Goal: Task Accomplishment & Management: Complete application form

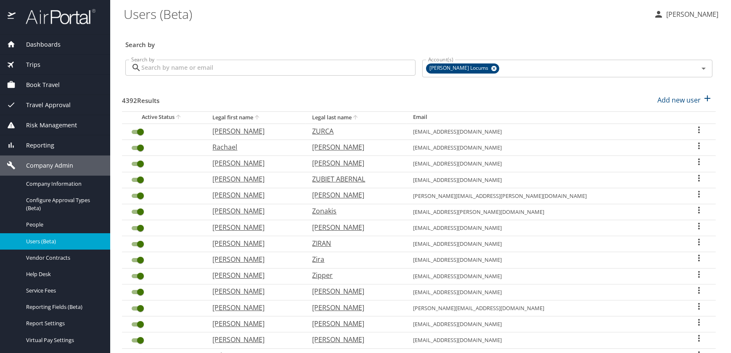
click at [184, 67] on input "Search by" at bounding box center [278, 68] width 274 height 16
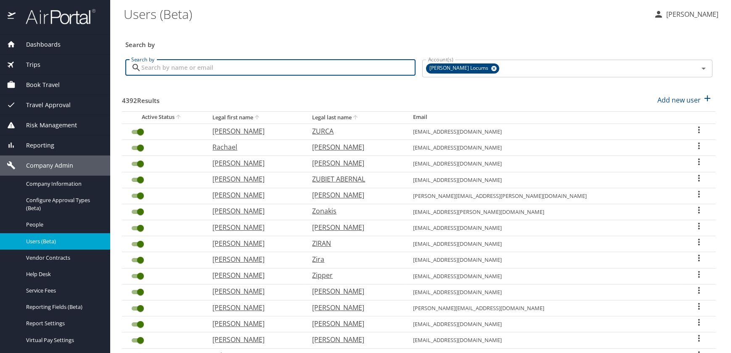
paste input "jhoke@pacificu.edu"
type input "jhoke@pacificu.edu"
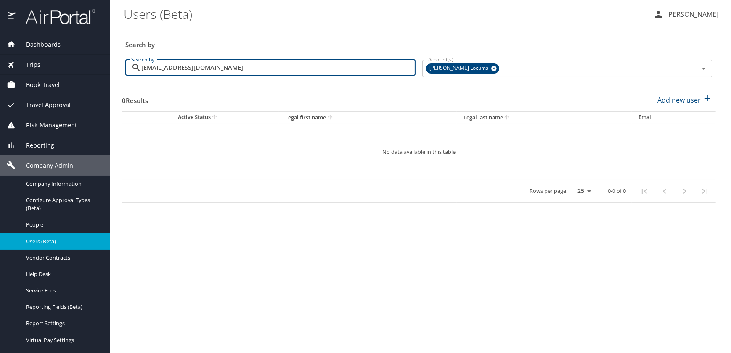
click at [675, 101] on p "Add new user" at bounding box center [678, 100] width 43 height 10
select select "US"
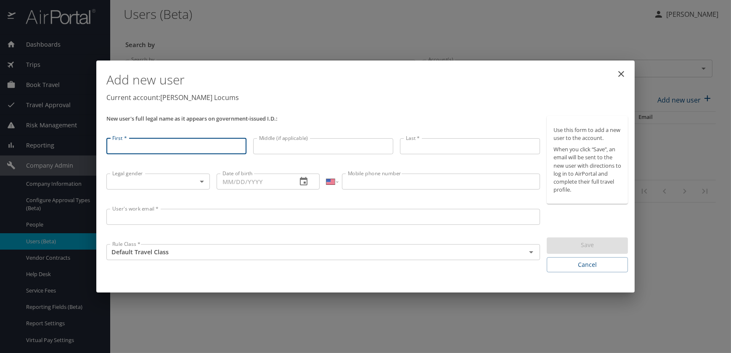
click at [137, 217] on input "User's work email *" at bounding box center [323, 217] width 434 height 16
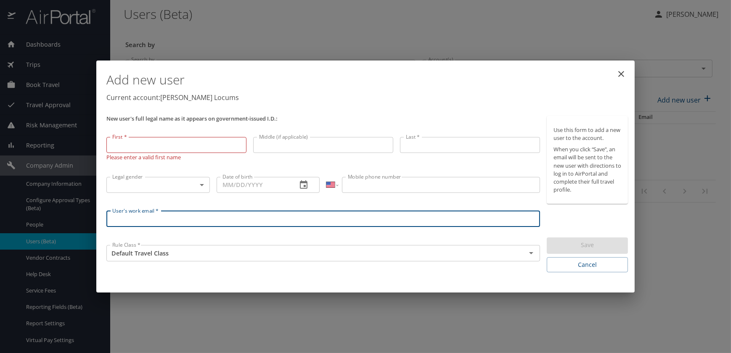
paste input "jhoke@pacificu.edu"
type input "jhoke@pacificu.edu"
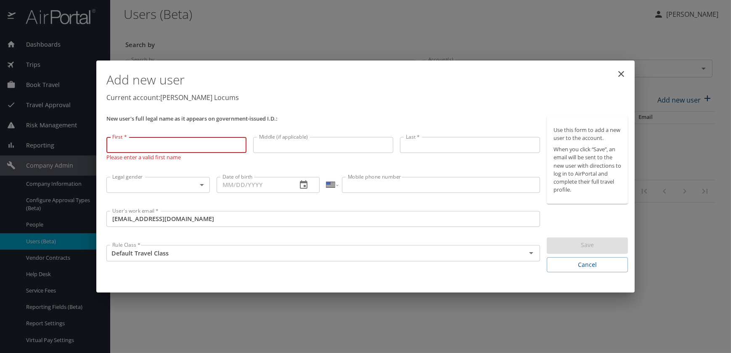
click at [126, 146] on input "First *" at bounding box center [176, 145] width 140 height 16
paste input "Jennie Joy Hoke"
drag, startPoint x: 161, startPoint y: 146, endPoint x: 130, endPoint y: 145, distance: 31.6
click at [130, 145] on input "Jennie Joy Hoke" at bounding box center [176, 145] width 140 height 16
type input "Jennie"
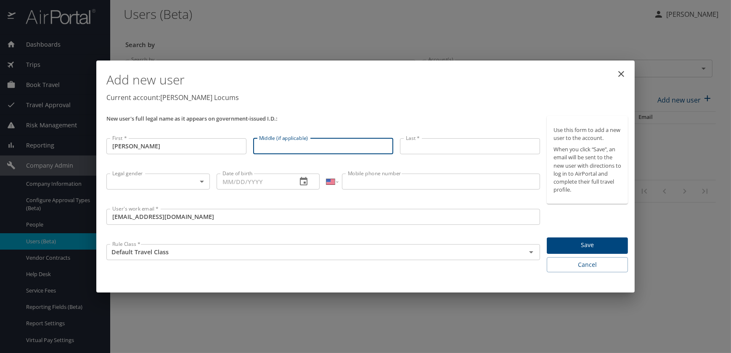
click at [281, 146] on input "Middle (if applicable)" at bounding box center [323, 146] width 140 height 16
paste input "Jennie Joy Hoke"
drag, startPoint x: 278, startPoint y: 142, endPoint x: 202, endPoint y: 142, distance: 75.7
click at [203, 143] on div "New user's full legal name as it appears on government-issued I.D.: First * Jen…" at bounding box center [323, 195] width 440 height 164
drag, startPoint x: 293, startPoint y: 148, endPoint x: 268, endPoint y: 147, distance: 24.8
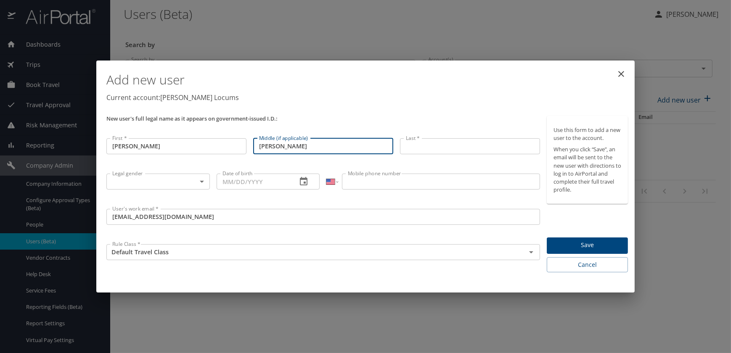
click at [268, 147] on input "Joy Hoke" at bounding box center [323, 146] width 140 height 16
type input "Joy"
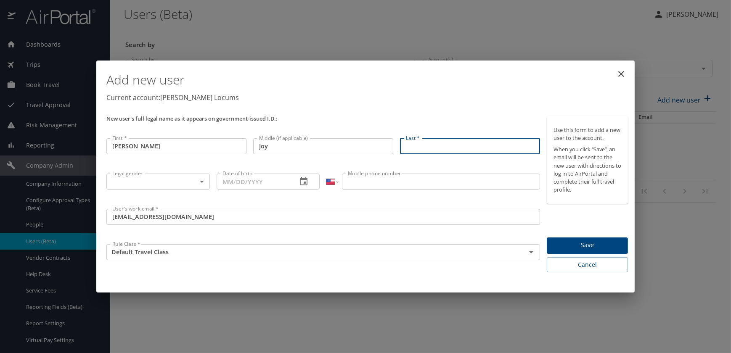
click at [429, 148] on input "Last *" at bounding box center [470, 146] width 140 height 16
paste input "Jennie Joy Hoke"
drag, startPoint x: 437, startPoint y: 146, endPoint x: 283, endPoint y: 146, distance: 153.1
click at [291, 148] on div "New user's full legal name as it appears on government-issued I.D.: First * Jen…" at bounding box center [323, 195] width 440 height 164
type input "Hoke"
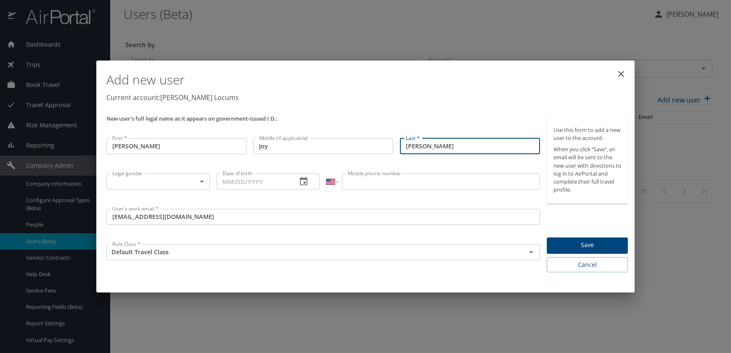
click at [195, 180] on body "Dashboards AirPortal 360™ Manager My Travel Dashboard Trips Airtinerary® Lookup…" at bounding box center [365, 176] width 731 height 353
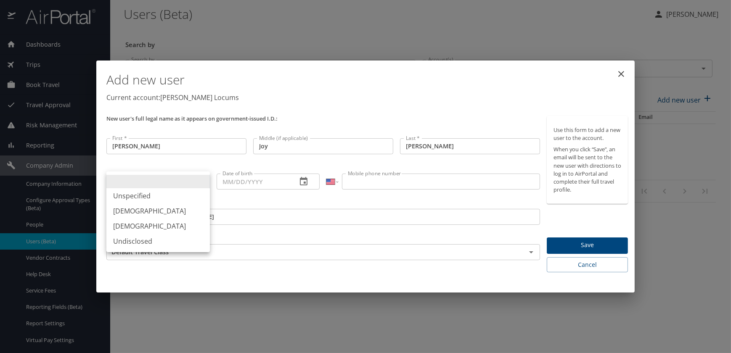
click at [126, 225] on li "Female" at bounding box center [157, 226] width 103 height 15
type input "Female"
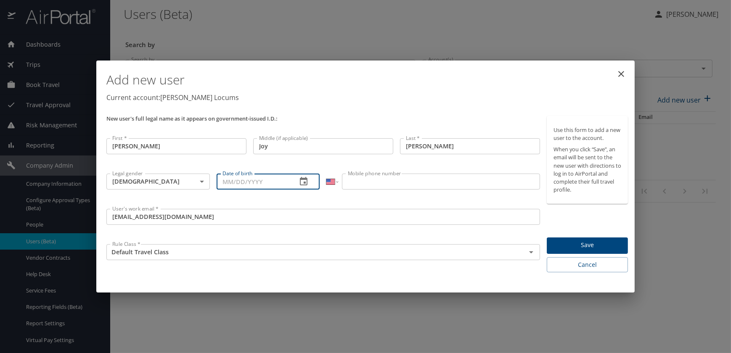
click at [227, 180] on input "Date of birth" at bounding box center [254, 182] width 74 height 16
paste input "01/28/1985"
type input "01/28/1985"
click at [392, 183] on input "Mobile phone number" at bounding box center [441, 182] width 198 height 16
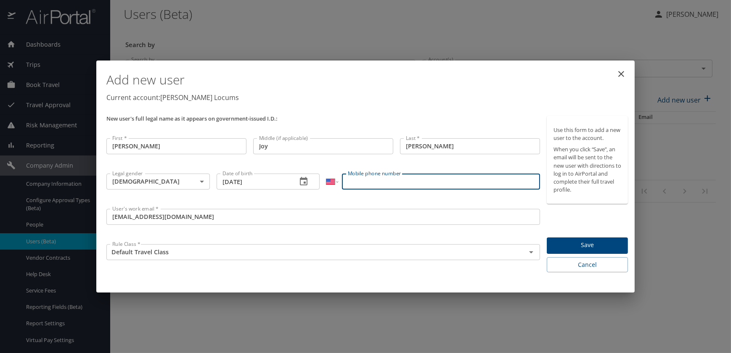
paste input "(503) 869-7251"
type input "(503) 869-7251"
click at [577, 242] on span "Save" at bounding box center [587, 245] width 68 height 11
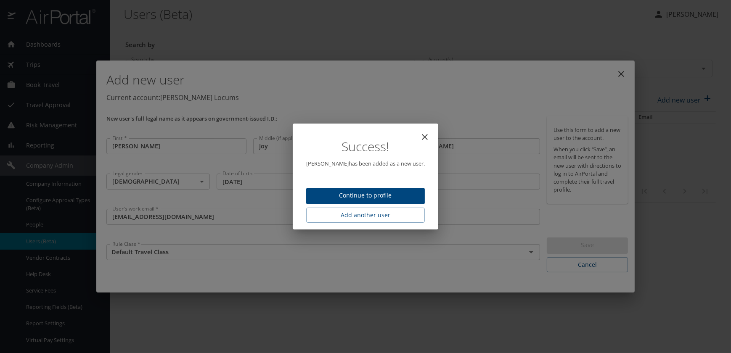
click at [386, 196] on span "Continue to profile" at bounding box center [365, 196] width 105 height 11
select select "US"
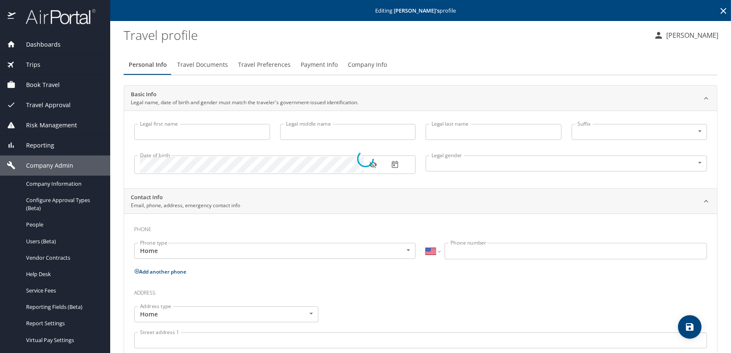
type input "Jennie"
type input "Joy"
type input "Hoke"
type input "Female"
select select "US"
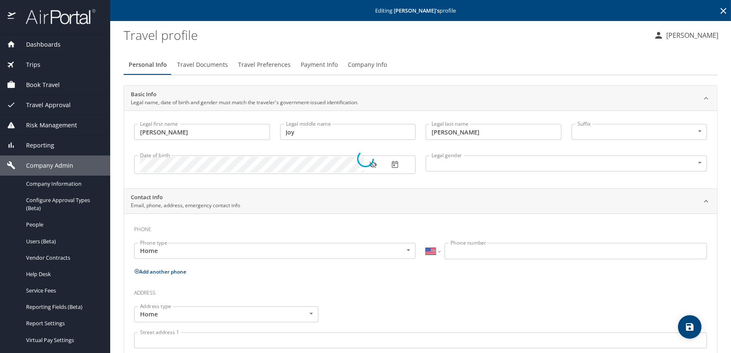
select select "US"
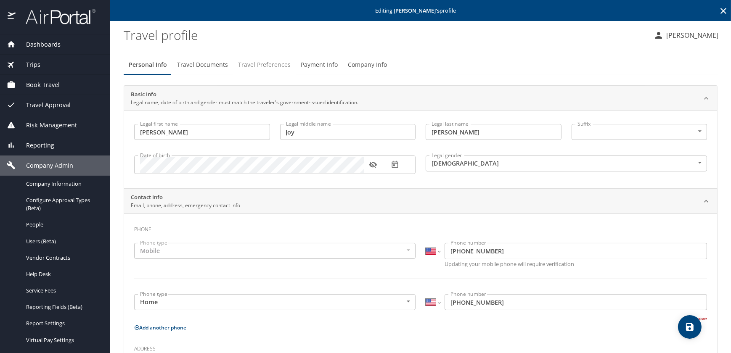
drag, startPoint x: 266, startPoint y: 65, endPoint x: 262, endPoint y: 76, distance: 11.4
click at [266, 65] on span "Travel Preferences" at bounding box center [264, 65] width 53 height 11
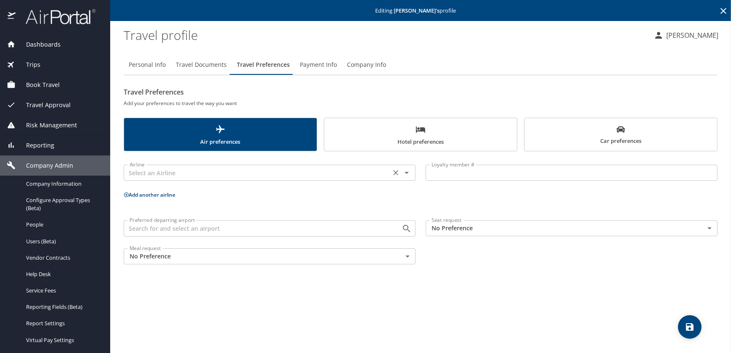
click at [150, 175] on input "text" at bounding box center [257, 172] width 262 height 11
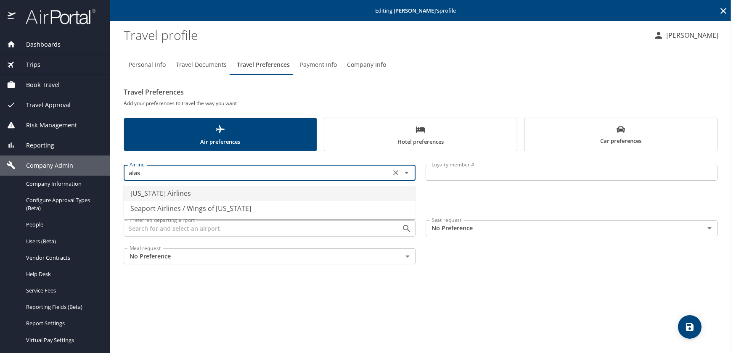
drag, startPoint x: 161, startPoint y: 192, endPoint x: 236, endPoint y: 193, distance: 75.3
click at [161, 191] on li "Alaska Airlines" at bounding box center [270, 193] width 292 height 15
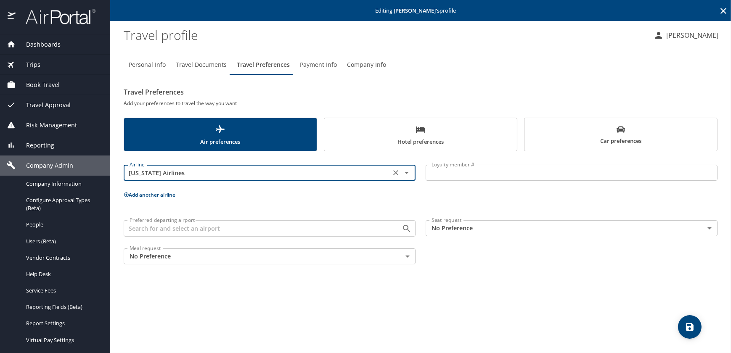
type input "Alaska Airlines"
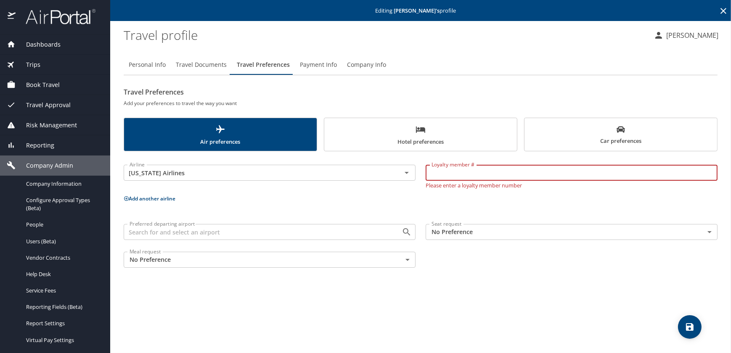
click at [451, 172] on input "Loyalty member #" at bounding box center [572, 173] width 292 height 16
paste input "353388840"
type input "353388840"
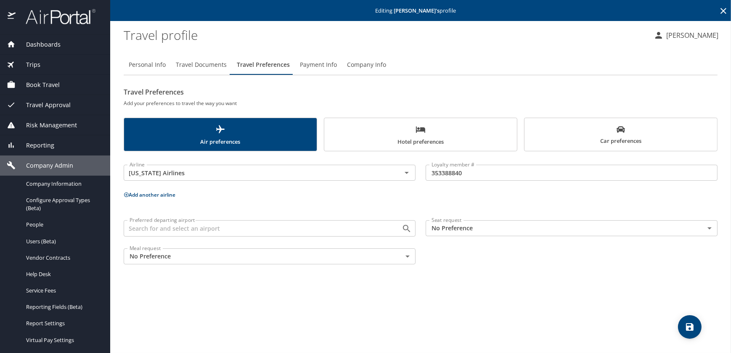
click at [142, 193] on button "Add another airline" at bounding box center [150, 194] width 52 height 7
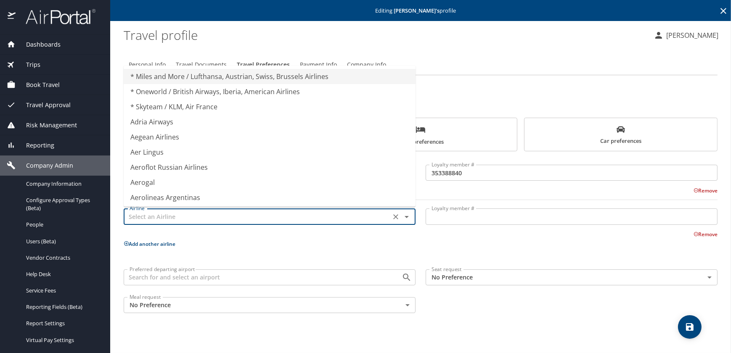
click at [161, 216] on input "text" at bounding box center [257, 216] width 262 height 11
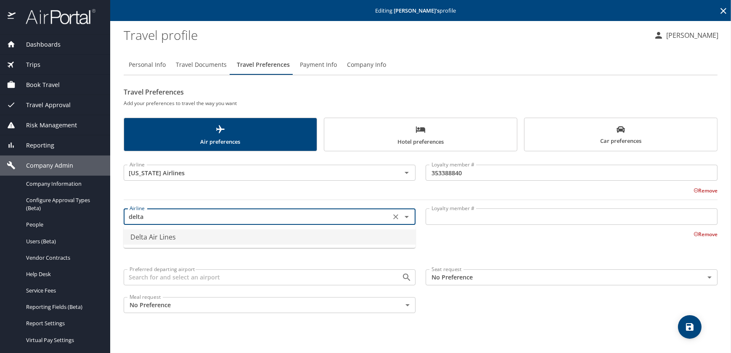
click at [157, 231] on li "Delta Air Lines" at bounding box center [270, 237] width 292 height 15
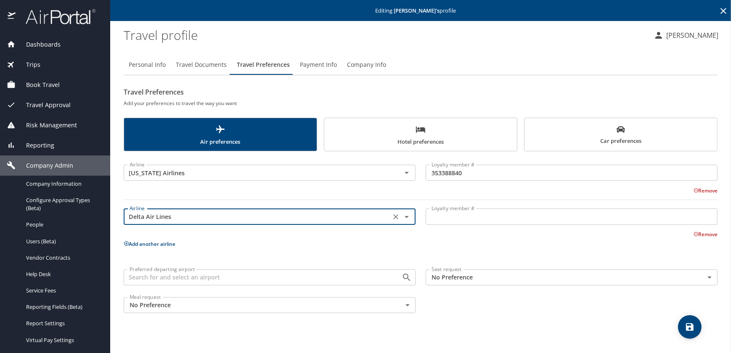
type input "Delta Air Lines"
click at [448, 216] on input "Loyalty member #" at bounding box center [572, 217] width 292 height 16
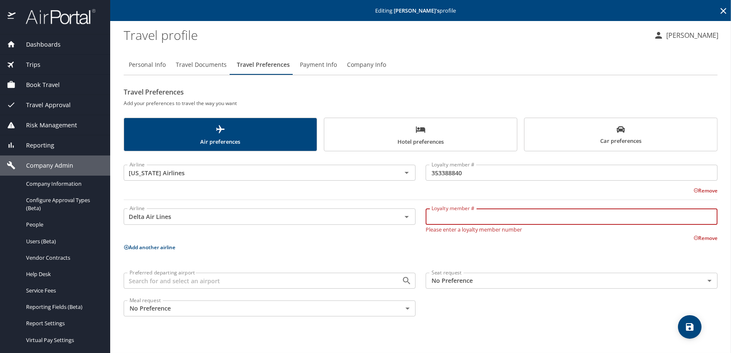
paste input "9717878889"
type input "9717878889"
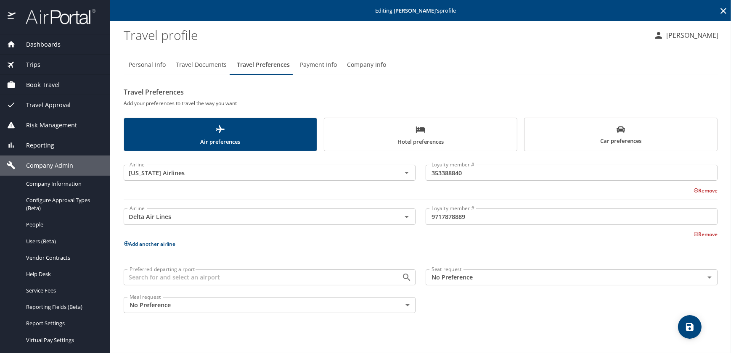
click at [686, 327] on icon "save" at bounding box center [690, 327] width 10 height 10
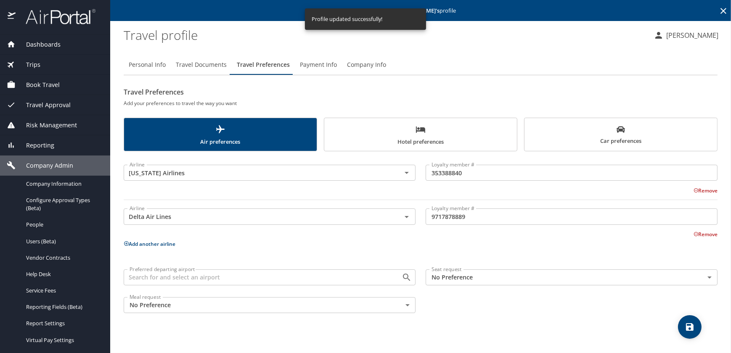
click at [689, 325] on icon "save" at bounding box center [690, 327] width 10 height 10
click at [37, 238] on span "Users (Beta)" at bounding box center [63, 242] width 74 height 8
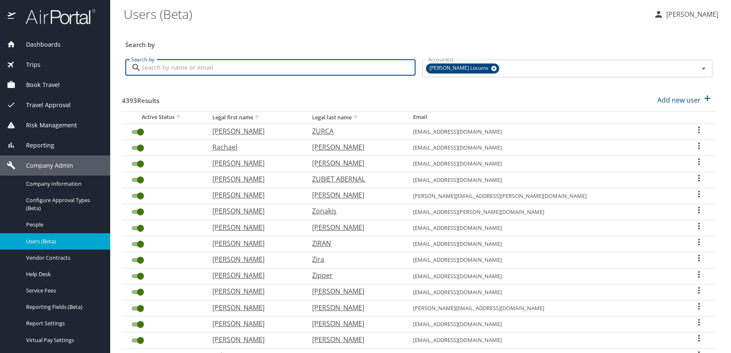
click at [178, 69] on input "Search by" at bounding box center [278, 68] width 274 height 16
paste input "jeffwoldrich@gmail.com"
type input "jeffwoldrich@gmail.com"
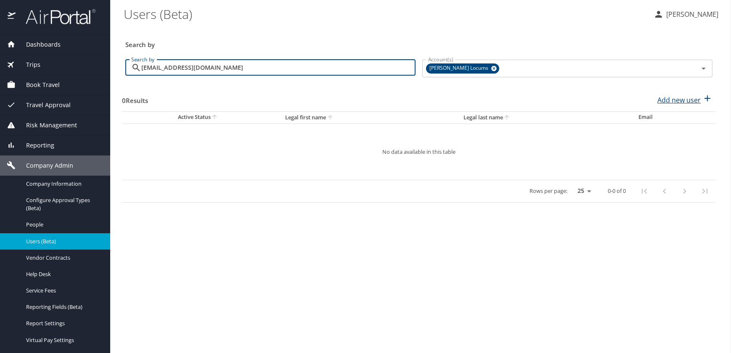
click at [670, 97] on p "Add new user" at bounding box center [678, 100] width 43 height 10
select select "US"
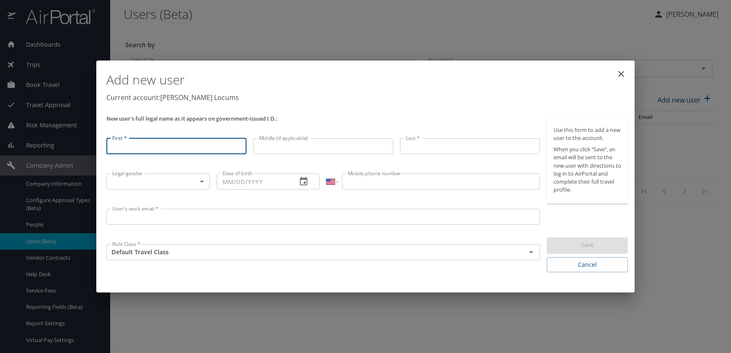
click at [163, 219] on input "User's work email *" at bounding box center [323, 217] width 434 height 16
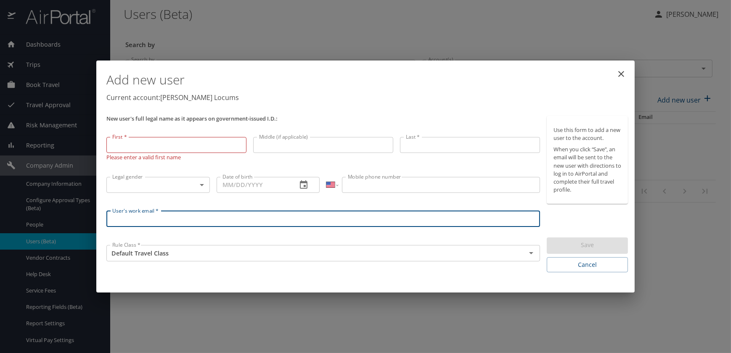
paste input "jeffwoldrich@gmail.com"
type input "jeffwoldrich@gmail.com"
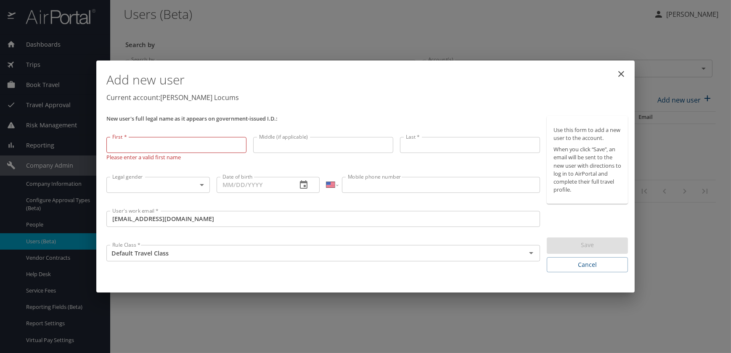
click at [143, 143] on input "First *" at bounding box center [176, 145] width 140 height 16
paste input "Jeffrey Woldrich"
drag, startPoint x: 162, startPoint y: 146, endPoint x: 130, endPoint y: 143, distance: 31.7
click at [130, 143] on input "Jeffrey Woldrich" at bounding box center [176, 145] width 140 height 16
type input "Jeffrey"
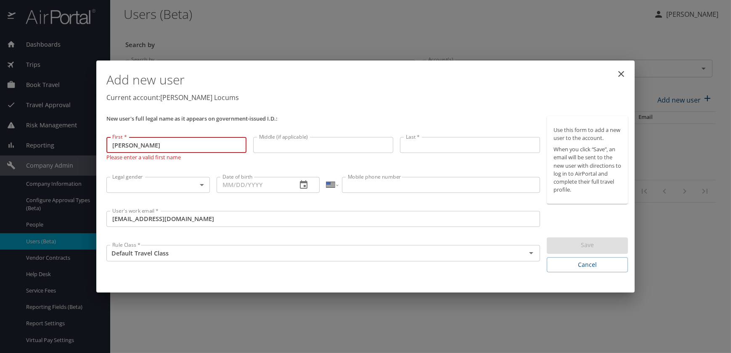
click at [413, 143] on input "Last *" at bounding box center [470, 145] width 140 height 16
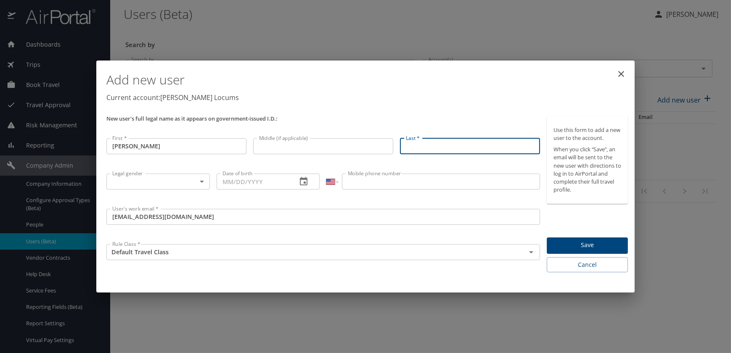
paste input "Jeffrey Woldrich"
click at [424, 143] on input "Jeffrey Woldrich" at bounding box center [470, 146] width 140 height 16
type input "Woldrich"
click at [147, 185] on body "Dashboards AirPortal 360™ Manager My Travel Dashboard Trips Airtinerary® Lookup…" at bounding box center [365, 176] width 731 height 353
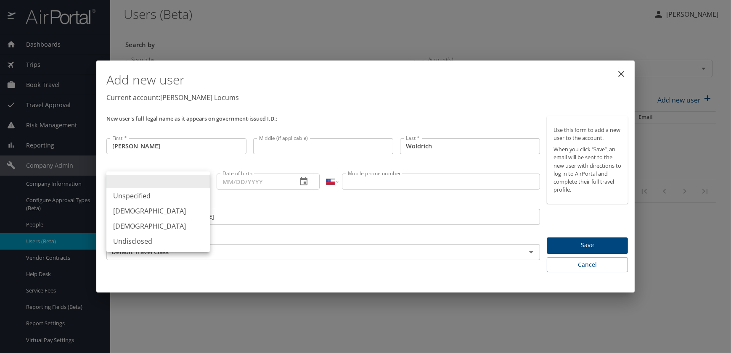
click at [123, 212] on li "Male" at bounding box center [157, 211] width 103 height 15
type input "Male"
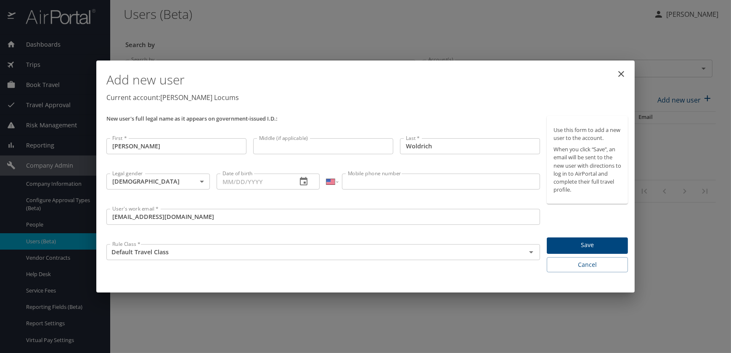
click at [260, 180] on input "Date of birth" at bounding box center [254, 182] width 74 height 16
paste input "04/28/1978"
type input "04/28/1978"
click at [373, 177] on input "Mobile phone number" at bounding box center [441, 182] width 198 height 16
paste input "(503) 505-1091"
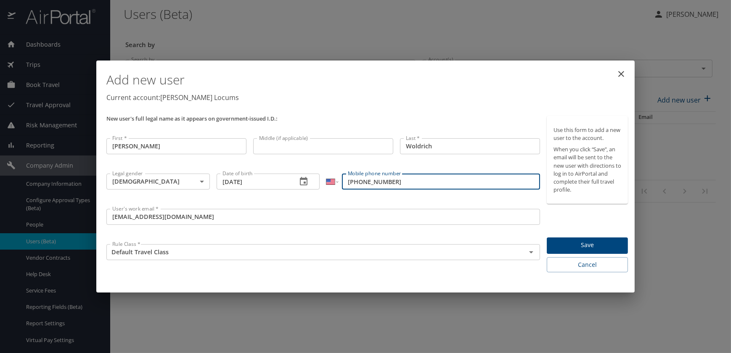
type input "(503) 505-1091"
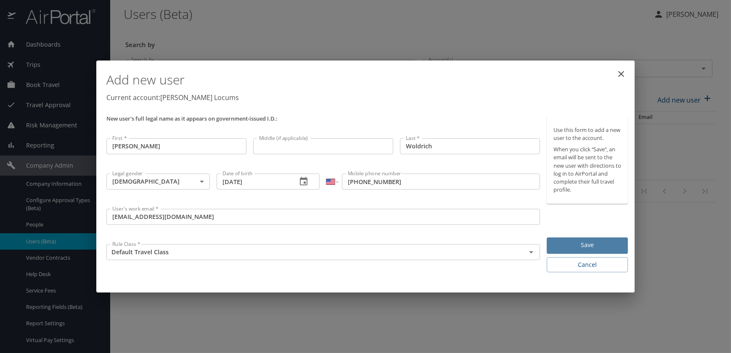
click at [584, 247] on span "Save" at bounding box center [587, 245] width 68 height 11
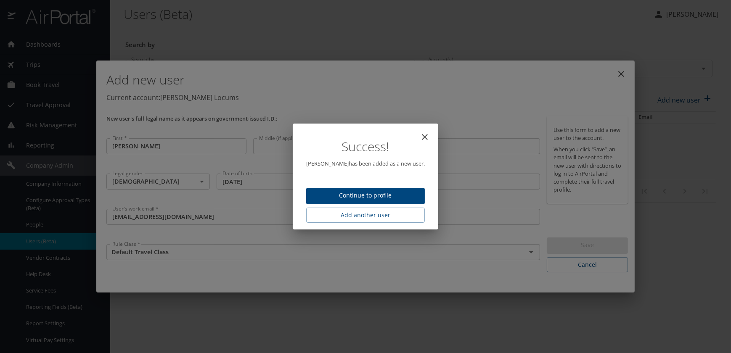
click at [378, 196] on span "Continue to profile" at bounding box center [365, 196] width 105 height 11
select select "US"
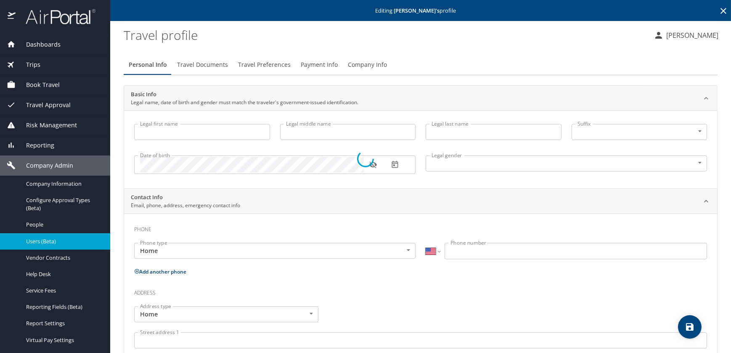
type input "Jeffrey"
type input "Woldrich"
type input "Male"
select select "US"
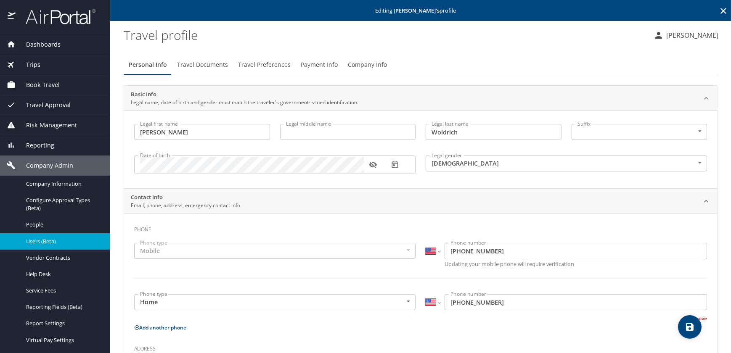
drag, startPoint x: 262, startPoint y: 61, endPoint x: 263, endPoint y: 65, distance: 4.4
click at [262, 61] on span "Travel Preferences" at bounding box center [264, 65] width 53 height 11
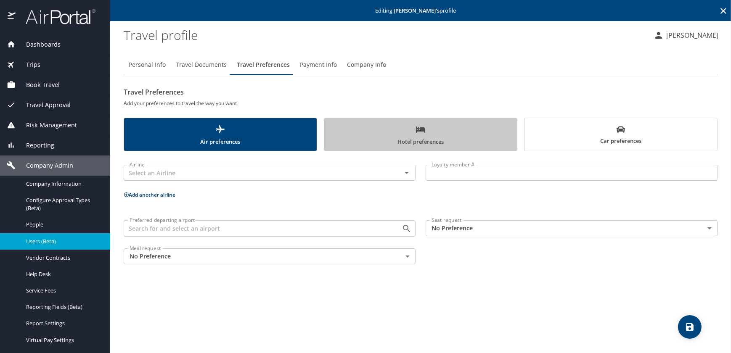
click at [398, 137] on span "Hotel preferences" at bounding box center [420, 135] width 183 height 22
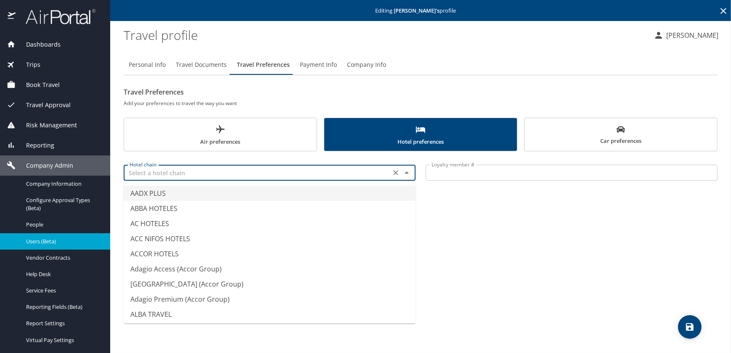
click at [209, 175] on input "text" at bounding box center [257, 172] width 262 height 11
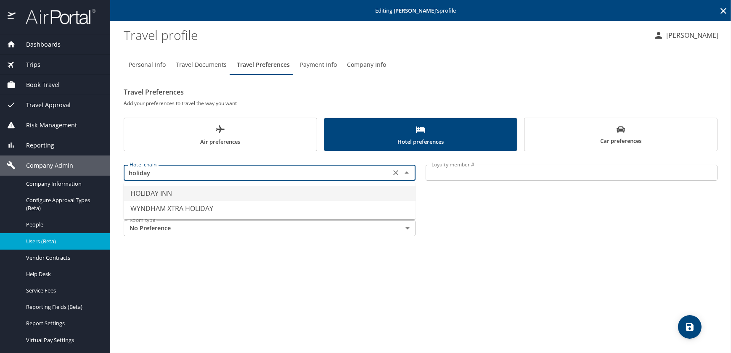
click at [175, 194] on li "HOLIDAY INN" at bounding box center [270, 193] width 292 height 15
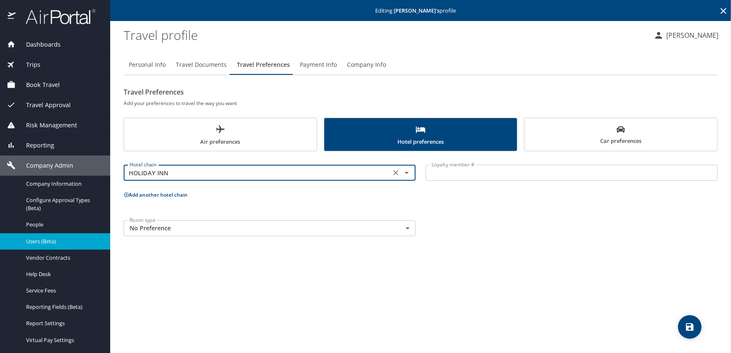
type input "HOLIDAY INN"
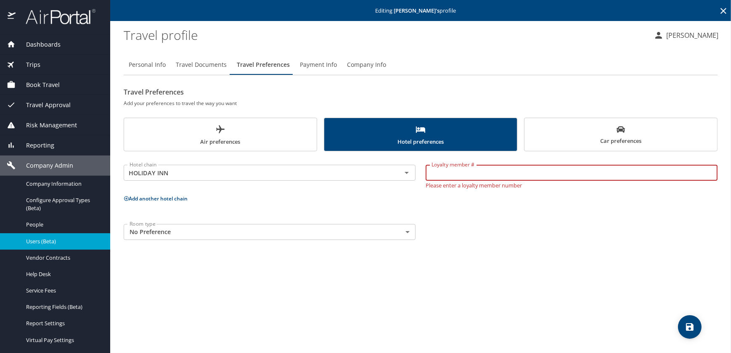
click at [445, 174] on input "Loyalty member #" at bounding box center [572, 173] width 292 height 16
paste input "105357955"
type input "105357955"
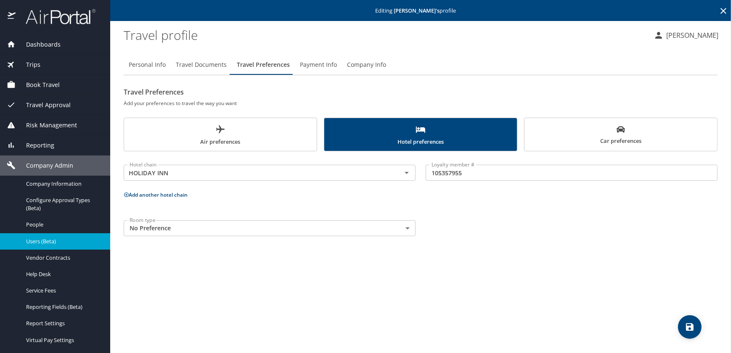
click at [139, 193] on button "Add another hotel chain" at bounding box center [156, 194] width 64 height 7
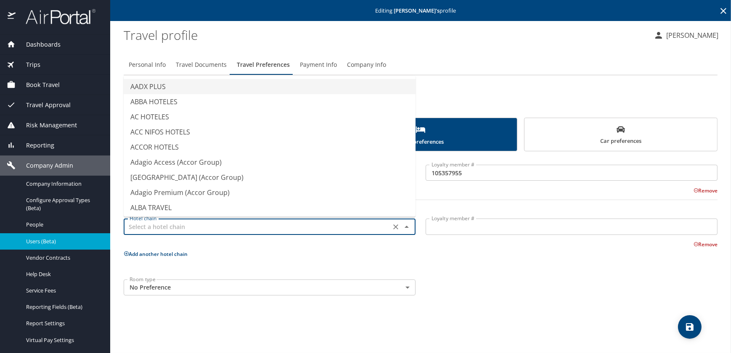
click at [177, 227] on input "text" at bounding box center [257, 226] width 262 height 11
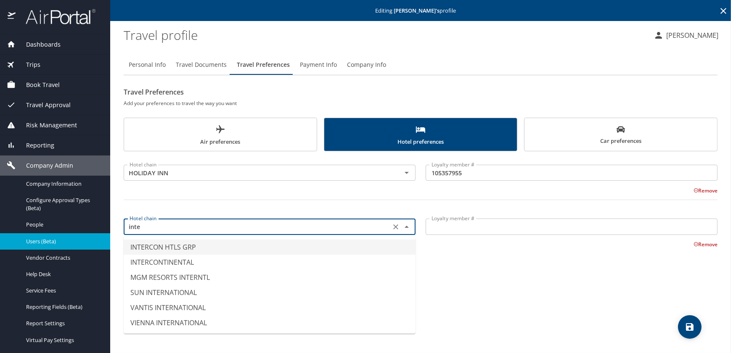
click at [172, 246] on li "INTERCON HTLS GRP" at bounding box center [270, 247] width 292 height 15
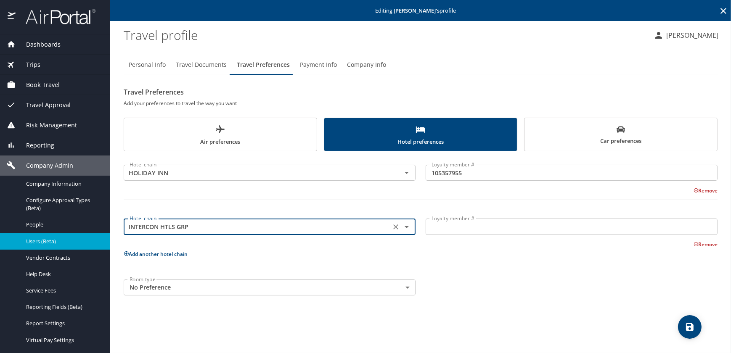
type input "INTERCON HTLS GRP"
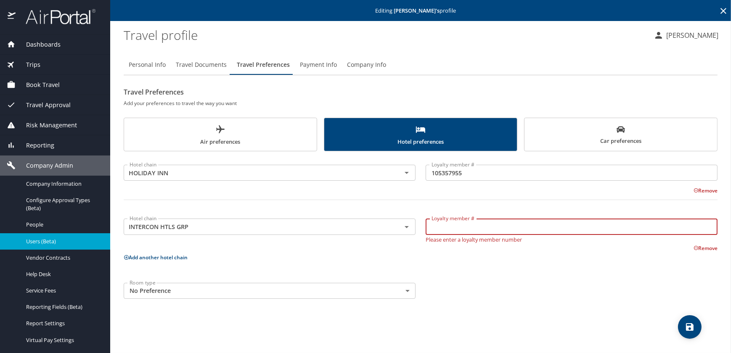
click at [454, 226] on input "Loyalty member #" at bounding box center [572, 227] width 292 height 16
paste input "105357955"
type input "105357955"
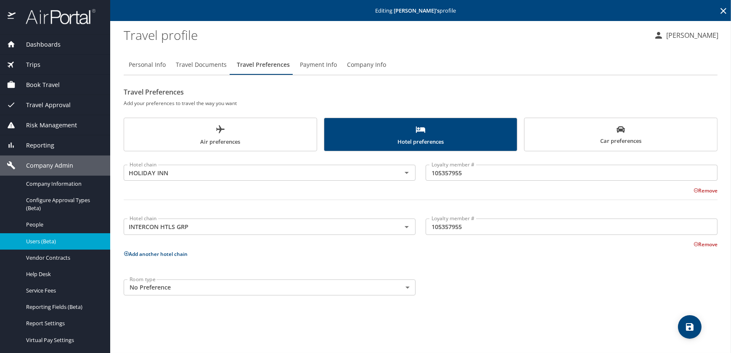
click at [148, 254] on button "Add another hotel chain" at bounding box center [156, 254] width 64 height 7
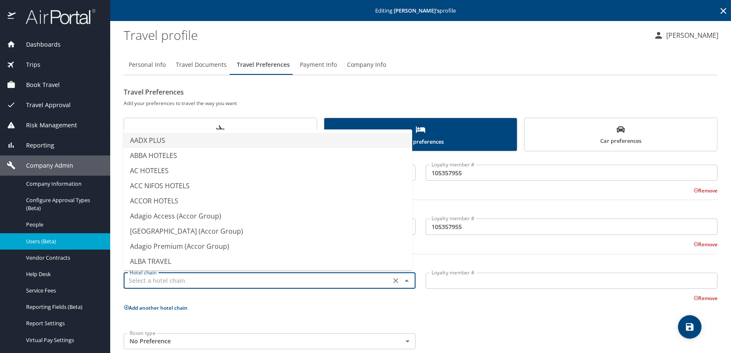
click at [154, 278] on input "text" at bounding box center [257, 280] width 262 height 11
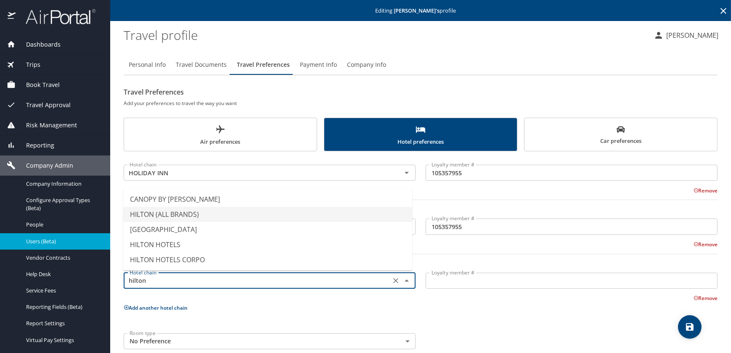
click at [160, 211] on li "HILTON (ALL BRANDS)" at bounding box center [267, 214] width 289 height 15
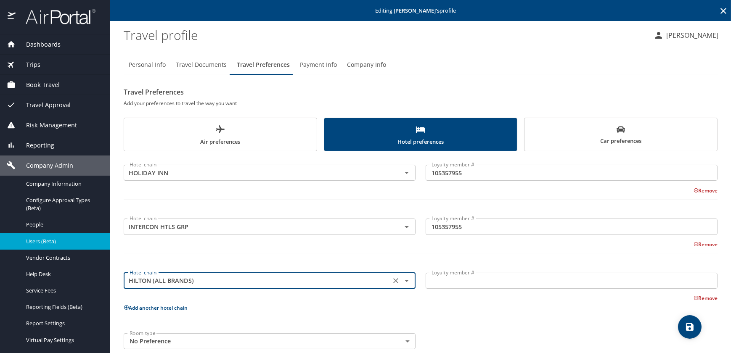
type input "HILTON (ALL BRANDS)"
click at [437, 282] on input "Loyalty member #" at bounding box center [572, 281] width 292 height 16
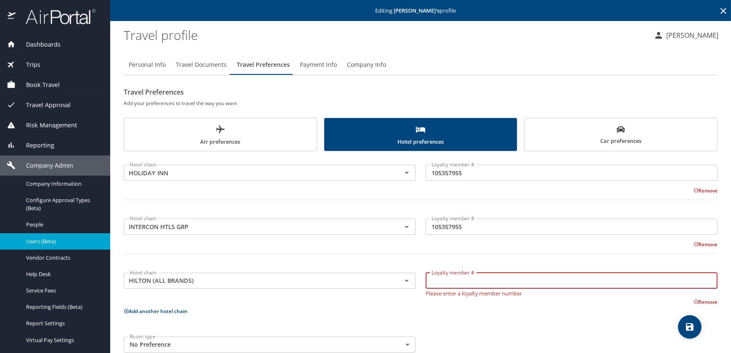
paste input "672816353"
type input "672816353"
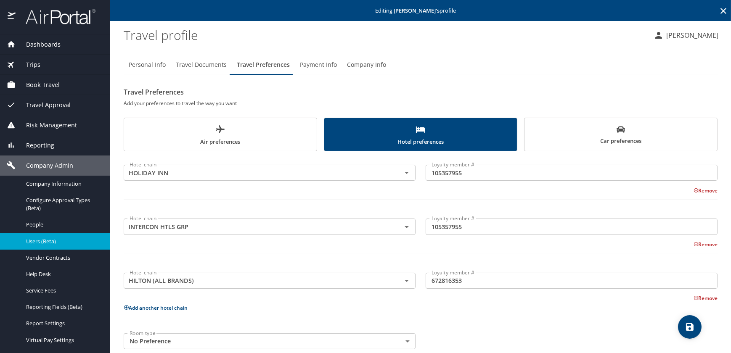
click at [152, 308] on button "Add another hotel chain" at bounding box center [156, 307] width 64 height 7
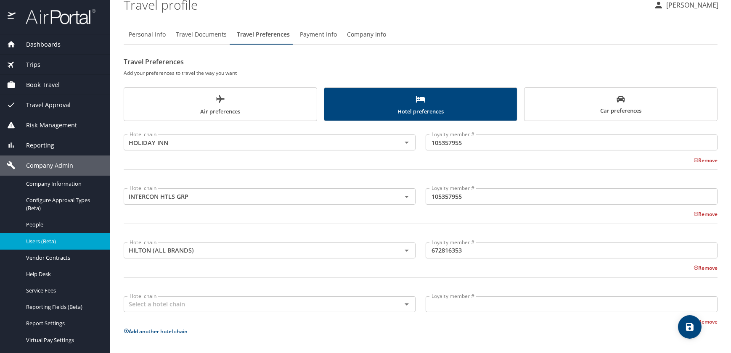
scroll to position [68, 0]
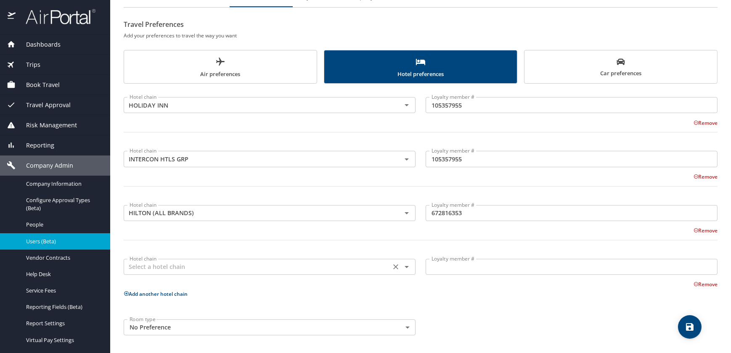
click at [147, 269] on input "text" at bounding box center [257, 267] width 262 height 11
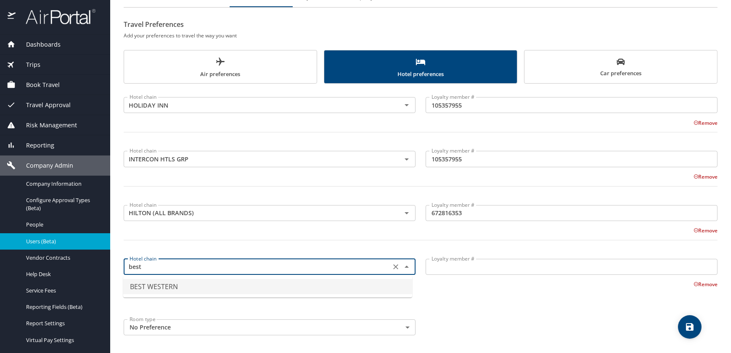
click at [145, 287] on li "BEST WESTERN" at bounding box center [267, 286] width 289 height 15
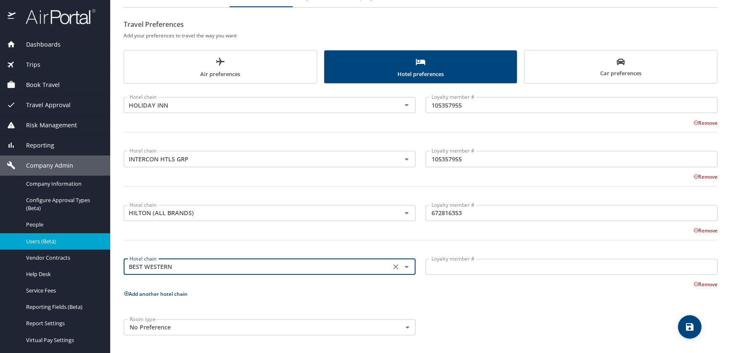
type input "BEST WESTERN"
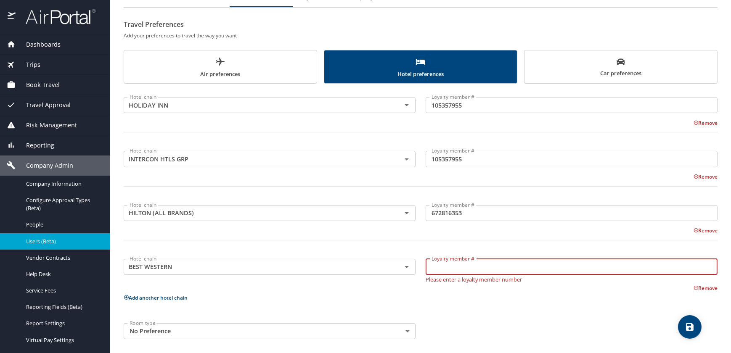
click at [447, 265] on input "Loyalty member #" at bounding box center [572, 267] width 292 height 16
paste input "6006637859928566"
type input "6006637859928566"
click at [686, 325] on icon "save" at bounding box center [690, 327] width 8 height 8
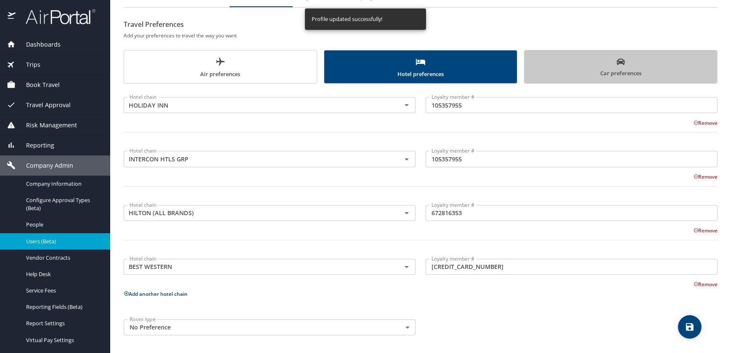
click at [622, 68] on span "Car preferences" at bounding box center [620, 68] width 183 height 21
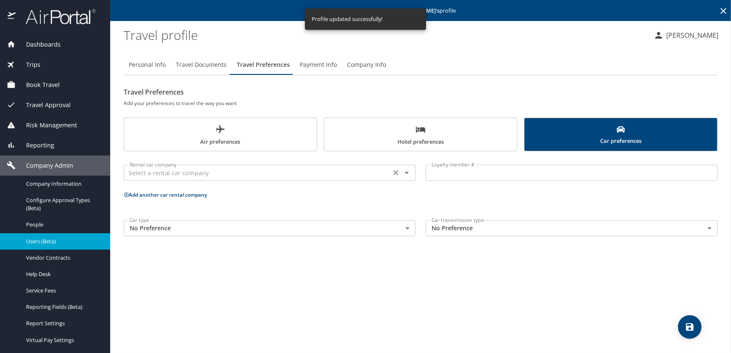
click at [160, 173] on input "text" at bounding box center [257, 172] width 262 height 11
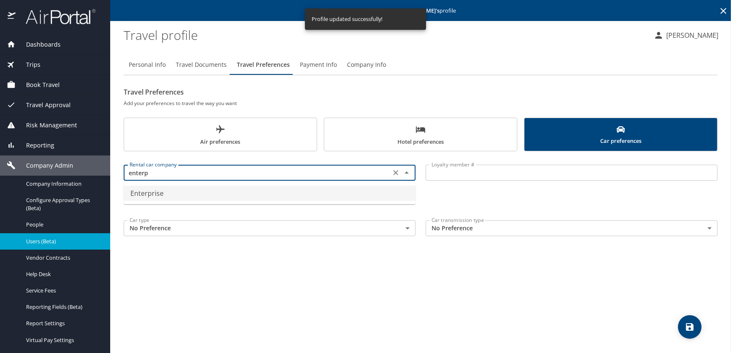
click at [163, 194] on li "Enterprise" at bounding box center [270, 193] width 292 height 15
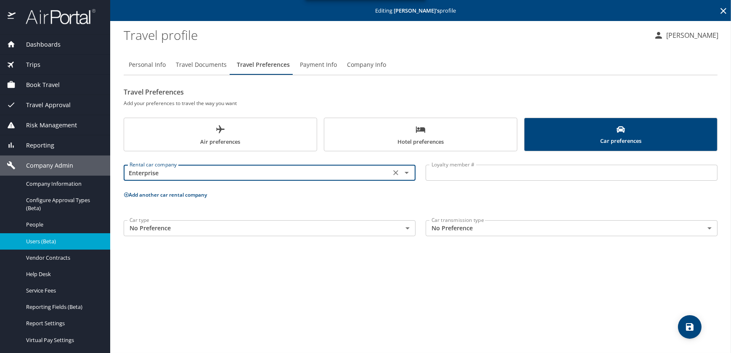
type input "Enterprise"
click at [477, 171] on input "Loyalty member #" at bounding box center [572, 173] width 292 height 16
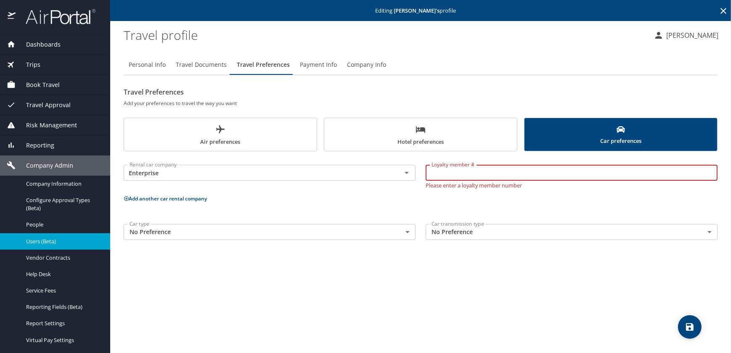
paste input "YS7K93B"
type input "YS7K93B"
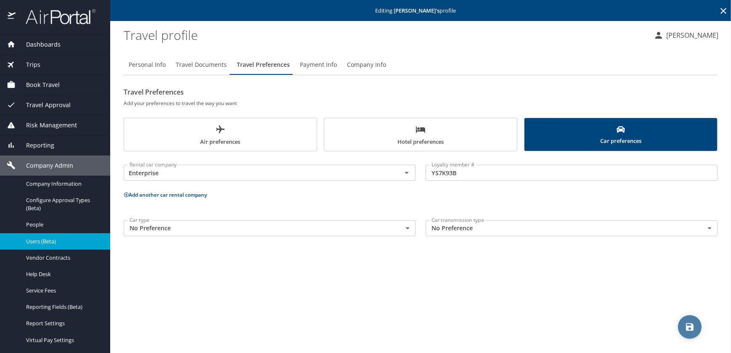
click at [689, 328] on icon "save" at bounding box center [690, 327] width 10 height 10
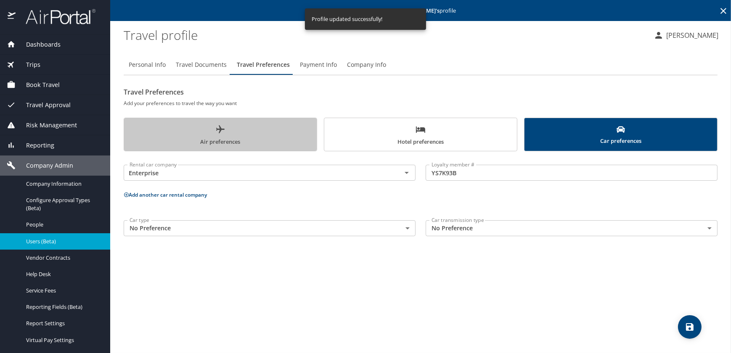
click at [161, 137] on span "Air preferences" at bounding box center [220, 135] width 183 height 22
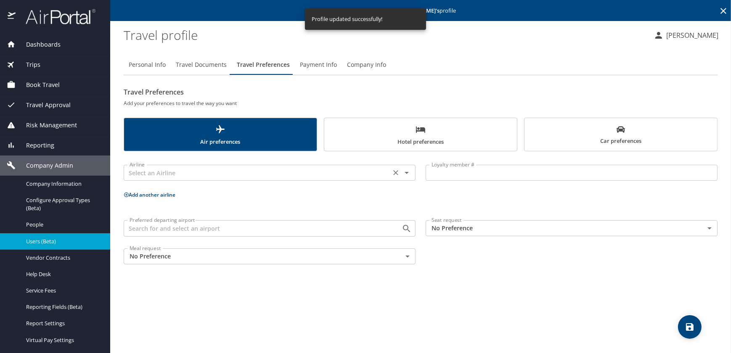
click at [166, 176] on input "text" at bounding box center [257, 172] width 262 height 11
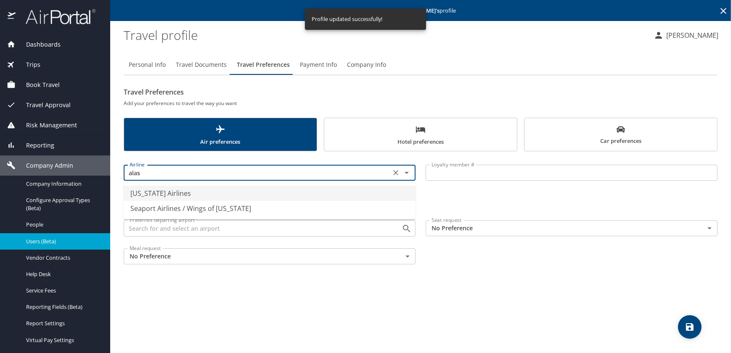
click at [159, 189] on li "Alaska Airlines" at bounding box center [270, 193] width 292 height 15
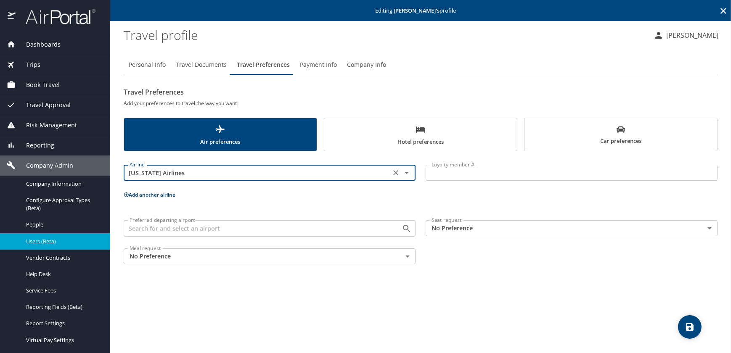
type input "Alaska Airlines"
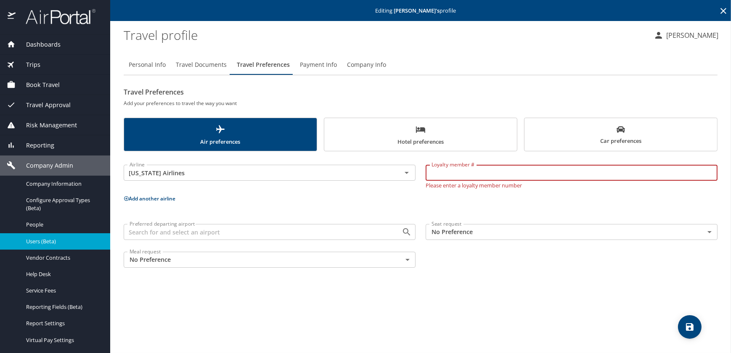
click at [474, 174] on input "Loyalty member #" at bounding box center [572, 173] width 292 height 16
paste input "271844414"
type input "271844414"
click at [689, 326] on icon "save" at bounding box center [690, 327] width 10 height 10
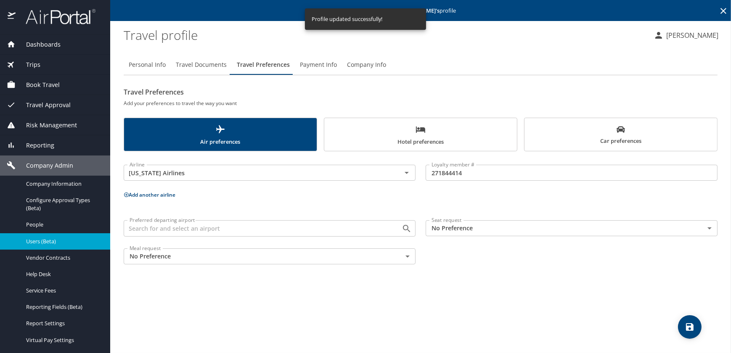
click at [689, 324] on icon "save" at bounding box center [690, 327] width 10 height 10
